Goal: Find specific page/section: Find specific page/section

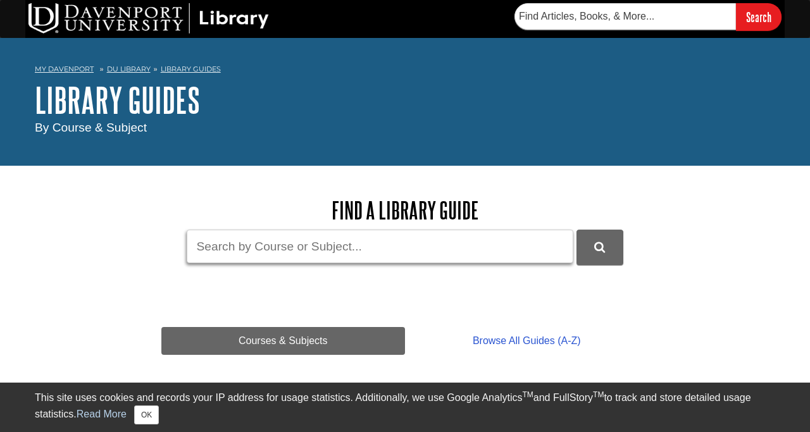
click at [372, 253] on input "Guide Search Terms" at bounding box center [380, 247] width 387 height 34
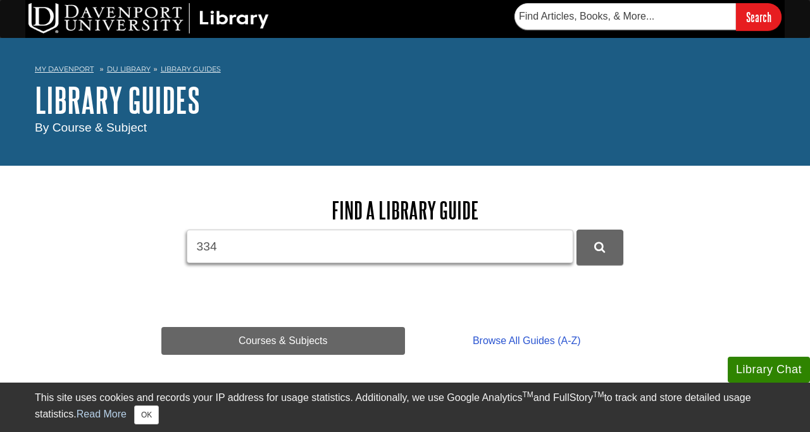
click at [577, 230] on button "DU Library Guides Search" at bounding box center [600, 247] width 47 height 35
type input "334\"
drag, startPoint x: 241, startPoint y: 248, endPoint x: 167, endPoint y: 248, distance: 74.1
click at [167, 248] on form "Guide Search Terms 334\" at bounding box center [404, 247] width 487 height 35
type input "415"
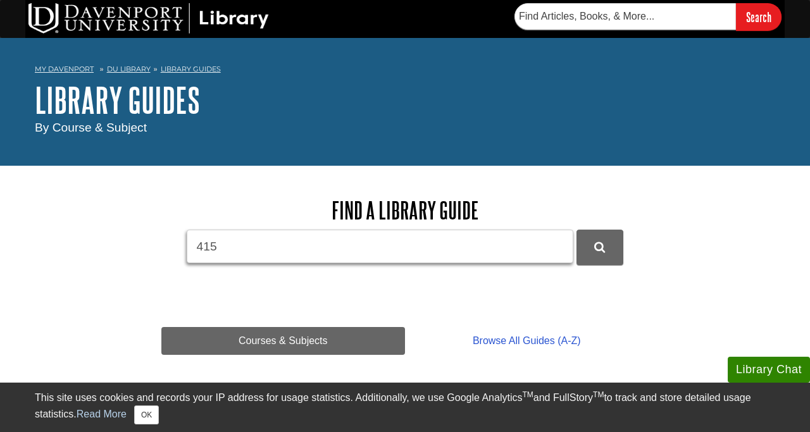
click at [577, 230] on button "DU Library Guides Search" at bounding box center [600, 247] width 47 height 35
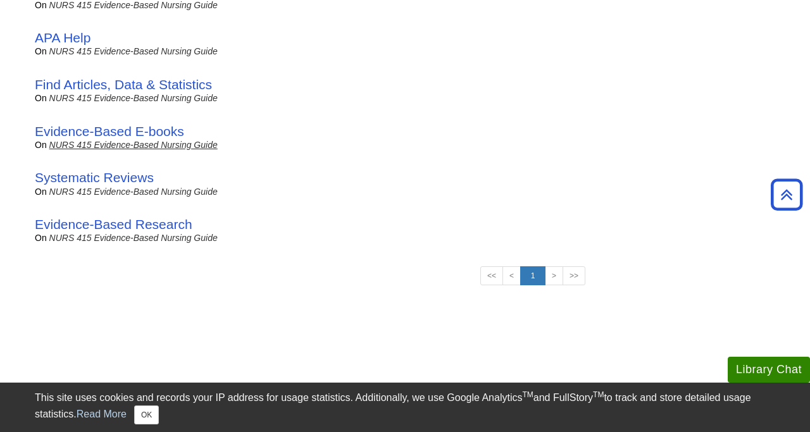
scroll to position [409, 0]
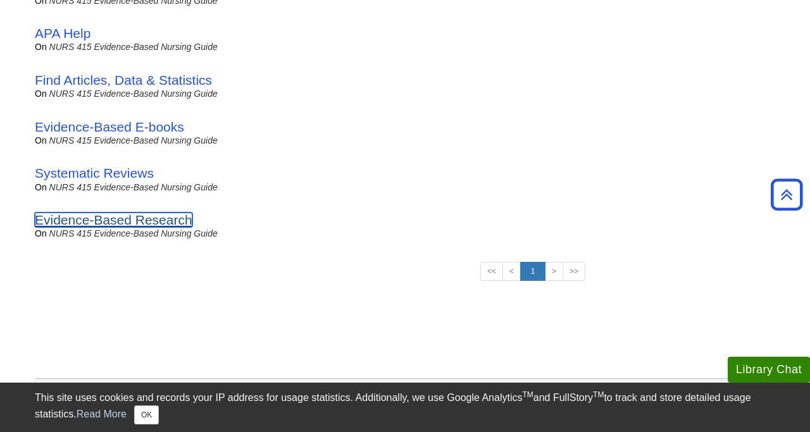
click at [130, 222] on link "Evidence-Based Research" at bounding box center [114, 220] width 158 height 15
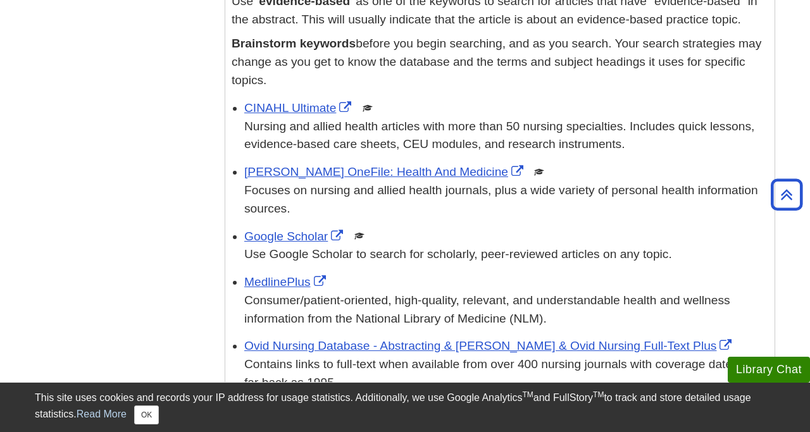
scroll to position [1970, 0]
